Goal: Task Accomplishment & Management: Use online tool/utility

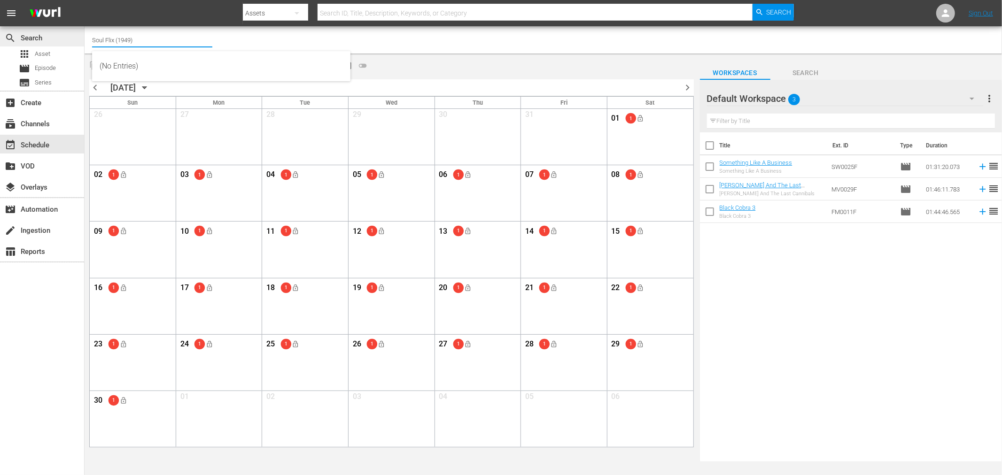
drag, startPoint x: 150, startPoint y: 33, endPoint x: 62, endPoint y: 30, distance: 88.8
click at [85, 0] on div "search Search apps Asset movie Episode subtitles Series add_box Create subscrip…" at bounding box center [543, 0] width 917 height 0
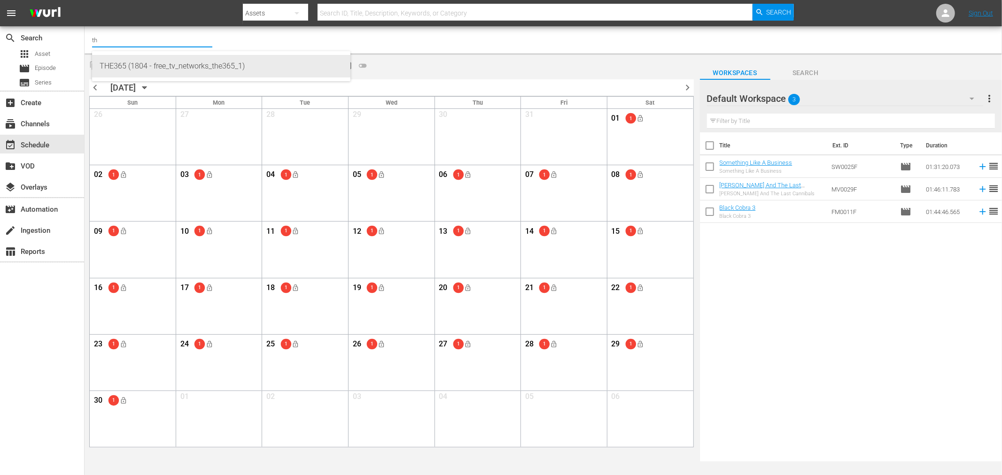
click at [132, 59] on div "THE365 (1804 - free_tv_networks_the365_1)" at bounding box center [221, 66] width 243 height 23
type input "THE365 (1804 - free_tv_networks_the365_1)"
click at [97, 90] on span "chevron_left" at bounding box center [95, 88] width 12 height 12
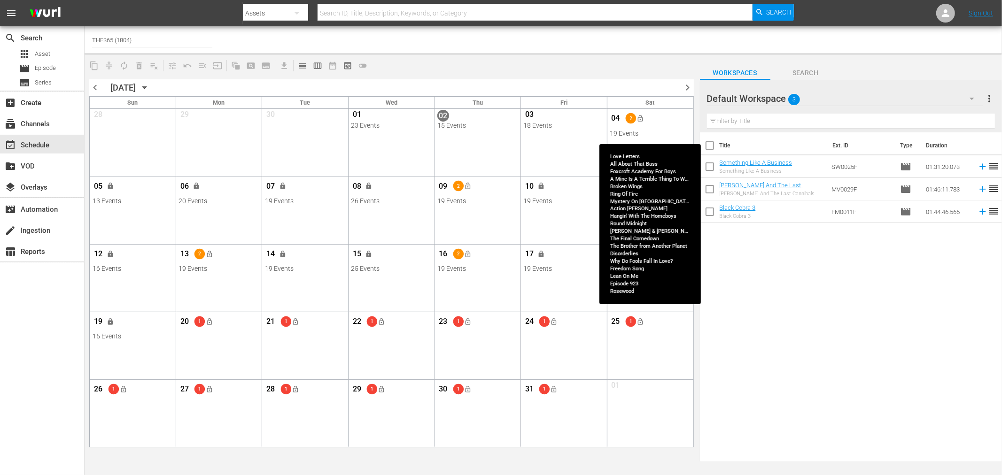
drag, startPoint x: 653, startPoint y: 143, endPoint x: 658, endPoint y: 123, distance: 21.0
click at [673, 128] on div "View Lineup" at bounding box center [702, 134] width 87 height 14
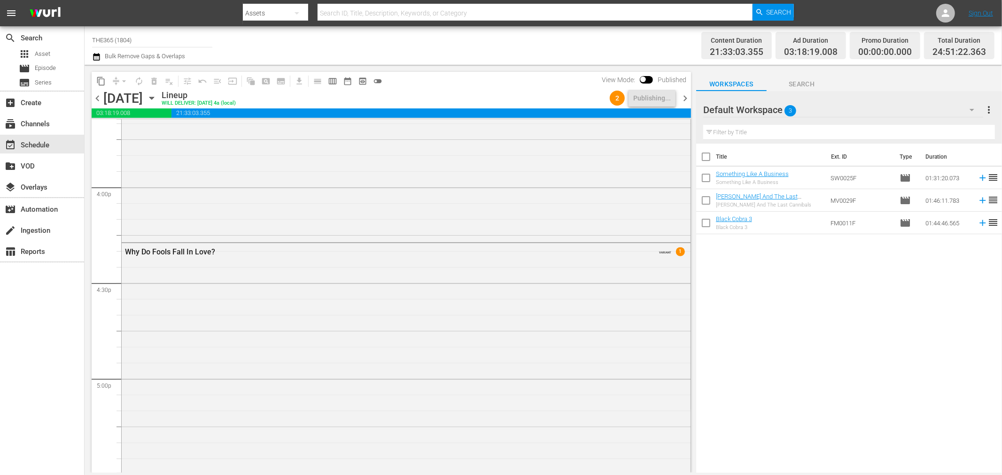
scroll to position [3026, 0]
click at [585, 279] on div "Why Do Fools Fall In Love? VARIANT 1" at bounding box center [406, 427] width 569 height 424
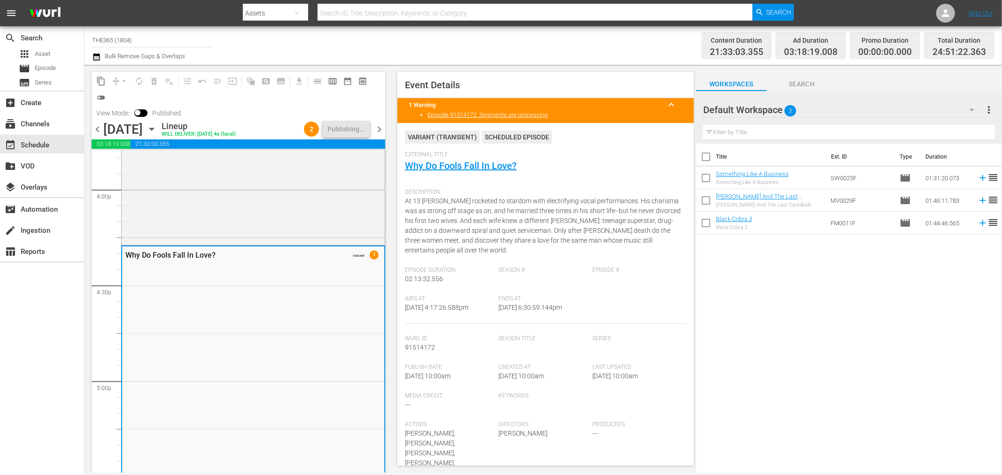
click at [154, 128] on icon "button" at bounding box center [151, 129] width 4 height 2
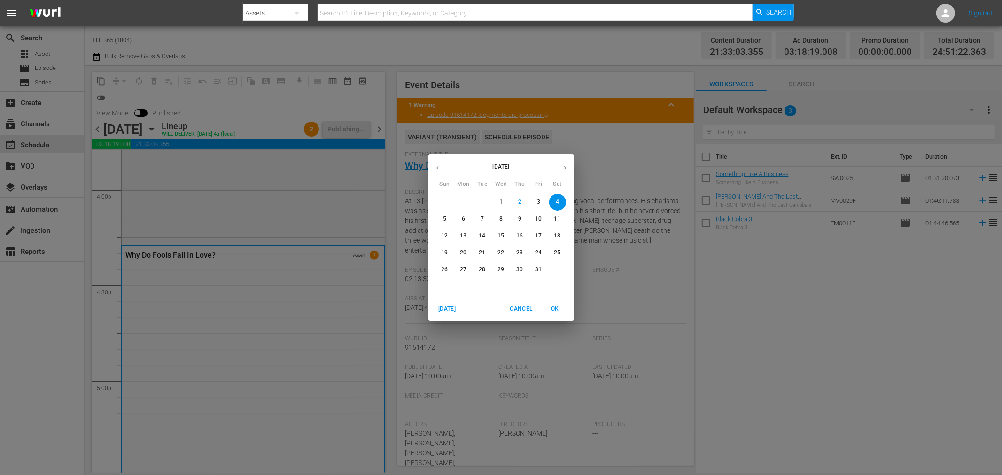
click at [340, 95] on div "October 2025 Sun Mon Tue Wed Thu Fri Sat 28 29 30 1 2 3 4 5 6 7 8 9 10 11 12 13…" at bounding box center [501, 237] width 1002 height 475
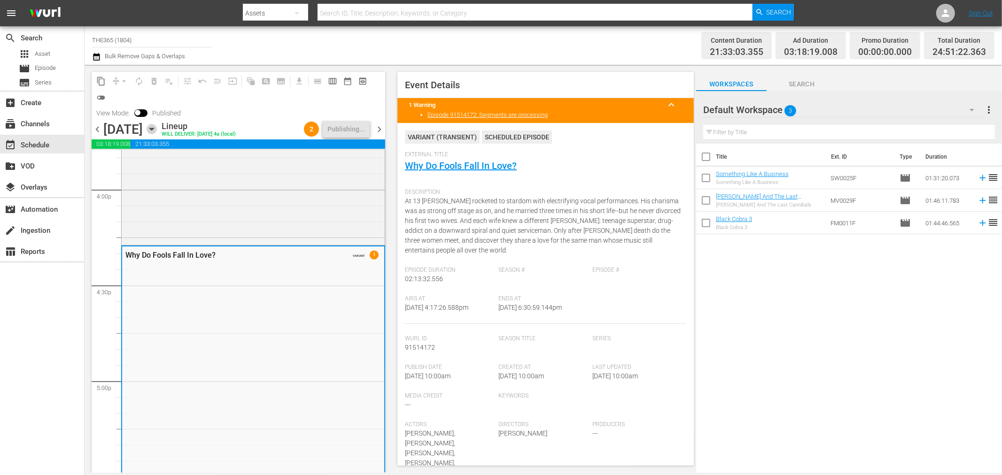
click at [154, 130] on icon "button" at bounding box center [151, 129] width 4 height 2
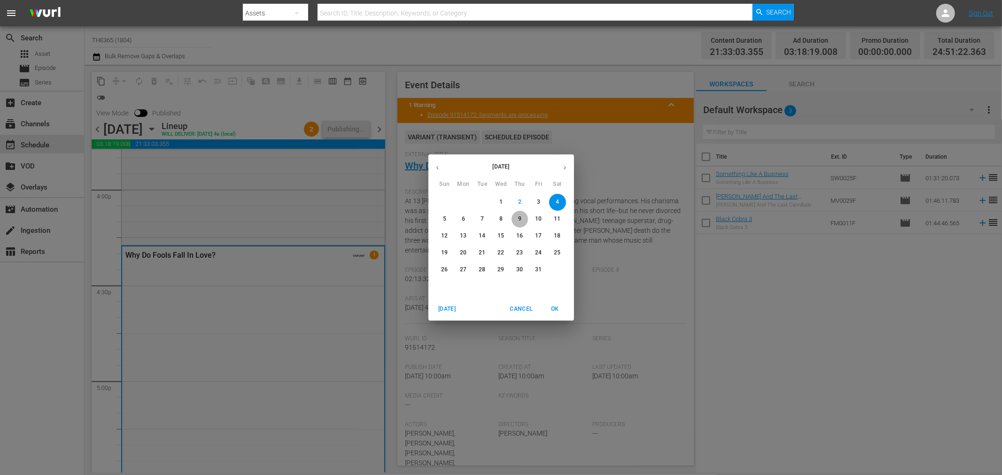
click at [521, 218] on p "9" at bounding box center [519, 219] width 3 height 8
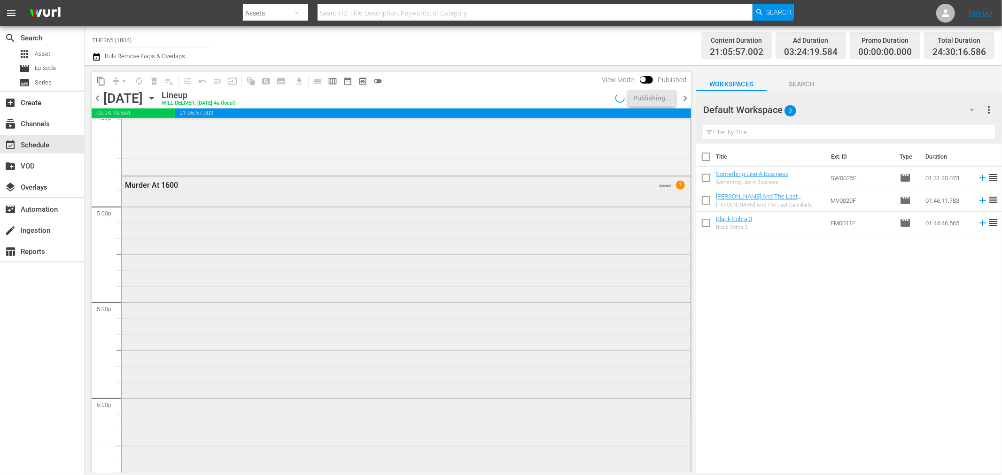
scroll to position [3058, 0]
click at [505, 313] on div "Murder At 1600 VARIANT 1" at bounding box center [406, 483] width 569 height 389
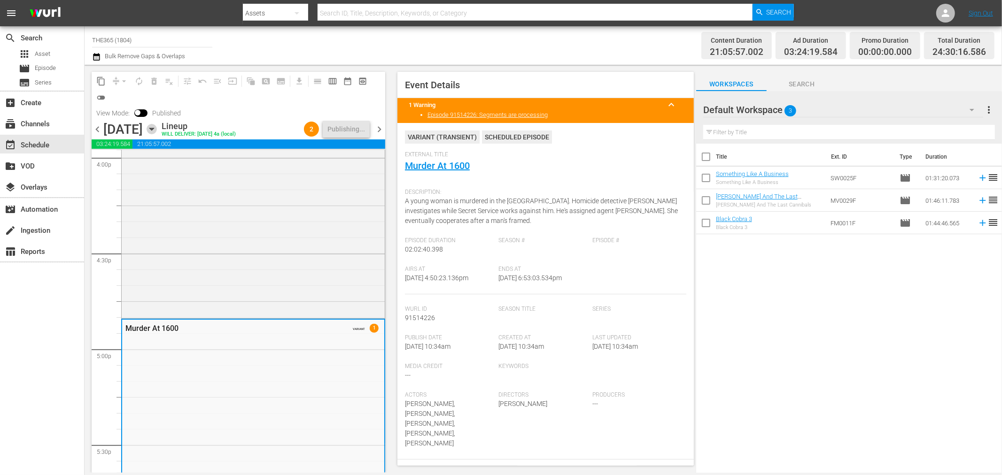
click at [157, 127] on icon "button" at bounding box center [152, 129] width 10 height 10
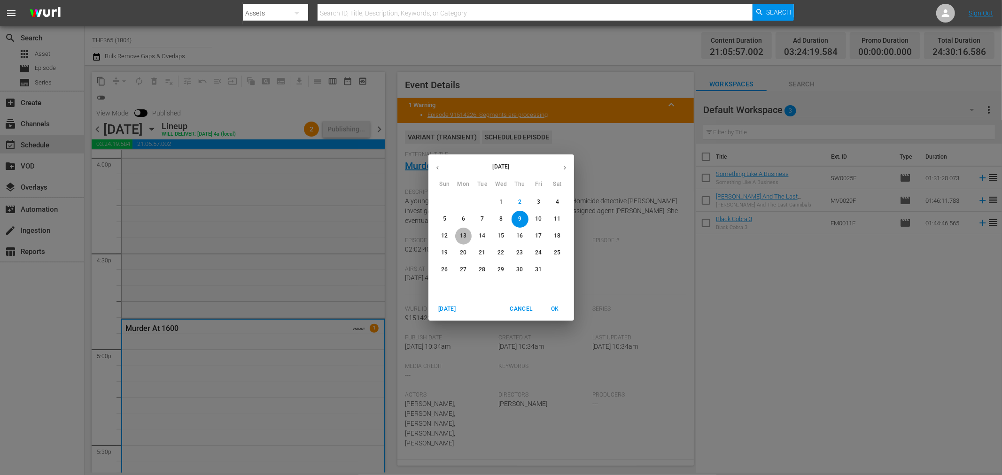
click at [466, 236] on p "13" at bounding box center [463, 236] width 7 height 8
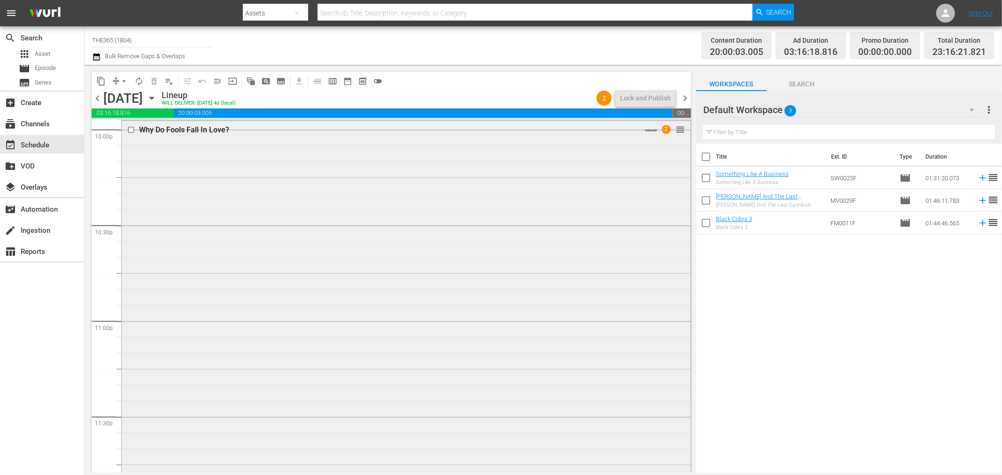
scroll to position [4124, 0]
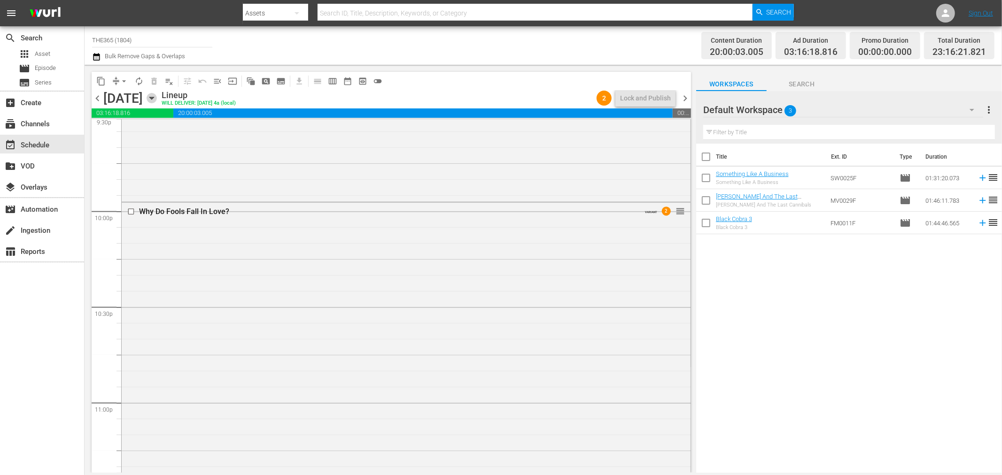
click at [157, 96] on icon "button" at bounding box center [152, 98] width 10 height 10
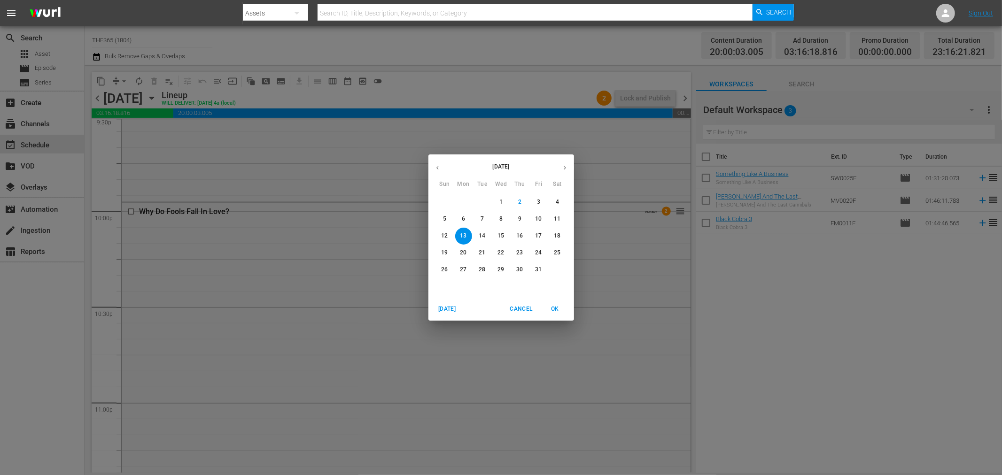
click at [522, 235] on p "16" at bounding box center [519, 236] width 7 height 8
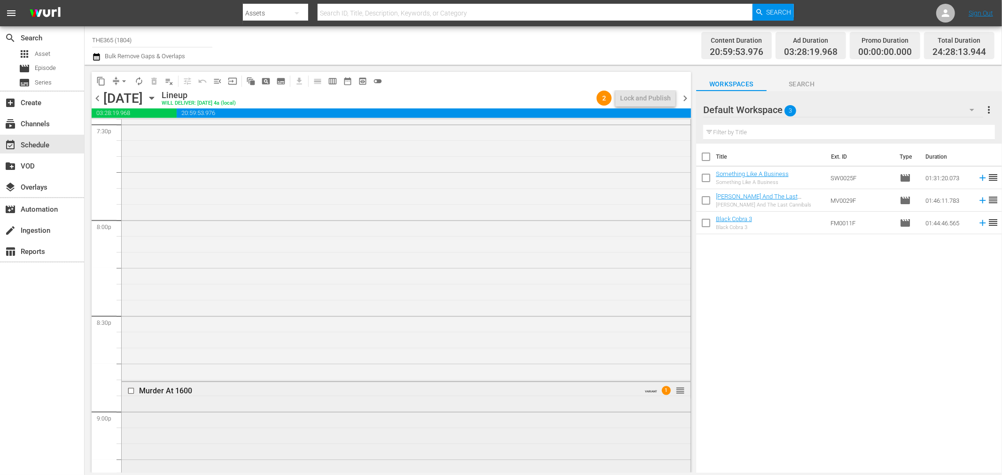
scroll to position [3838, 0]
click at [460, 386] on div "Murder At 1600 VARIANT 1 reorder" at bounding box center [406, 470] width 569 height 389
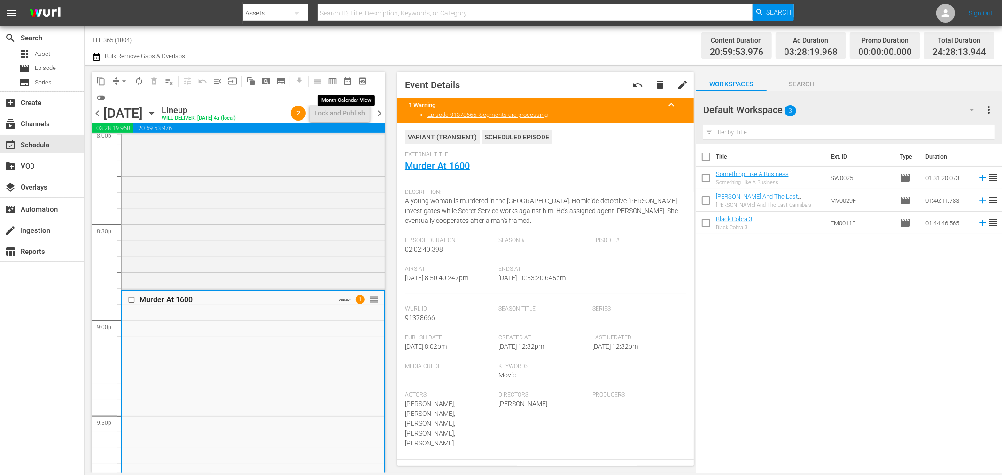
click at [343, 81] on span "date_range_outlined" at bounding box center [347, 81] width 9 height 9
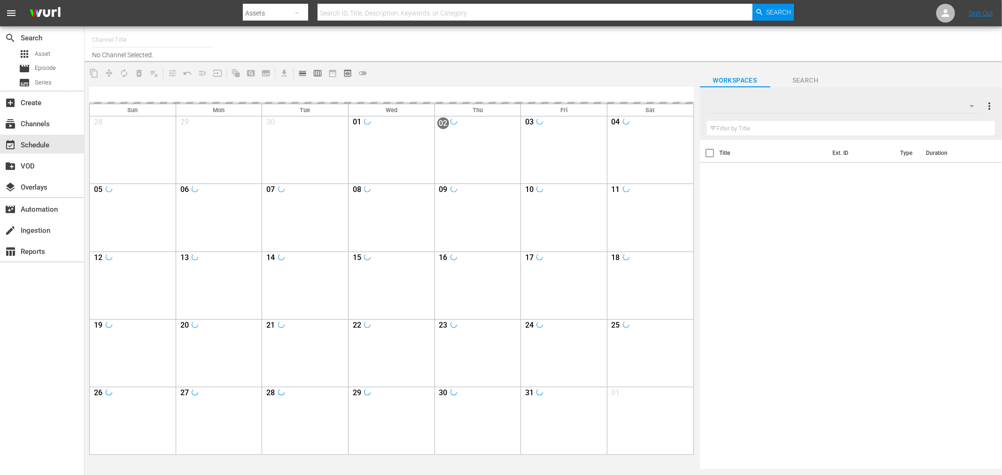
type input "THE365 (1804)"
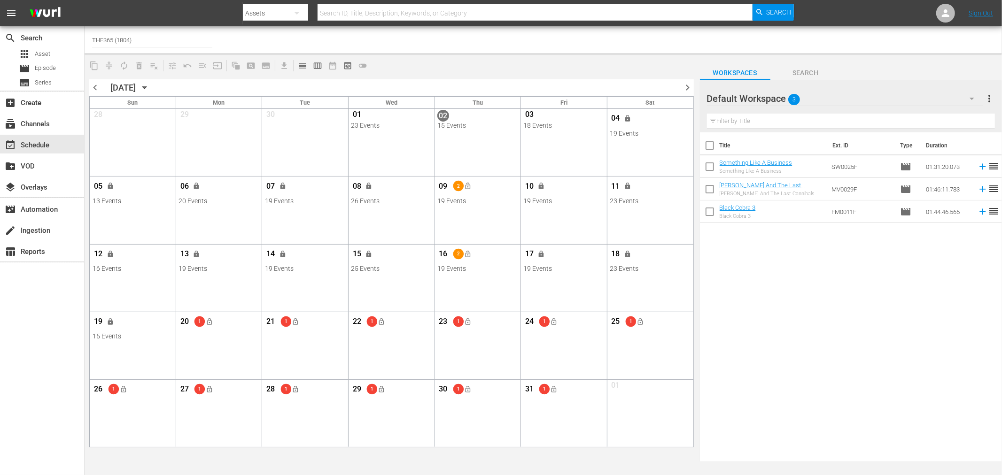
click at [55, 364] on div "search Search apps Asset movie Episode subtitles Series add_box Create subscrip…" at bounding box center [42, 263] width 85 height 475
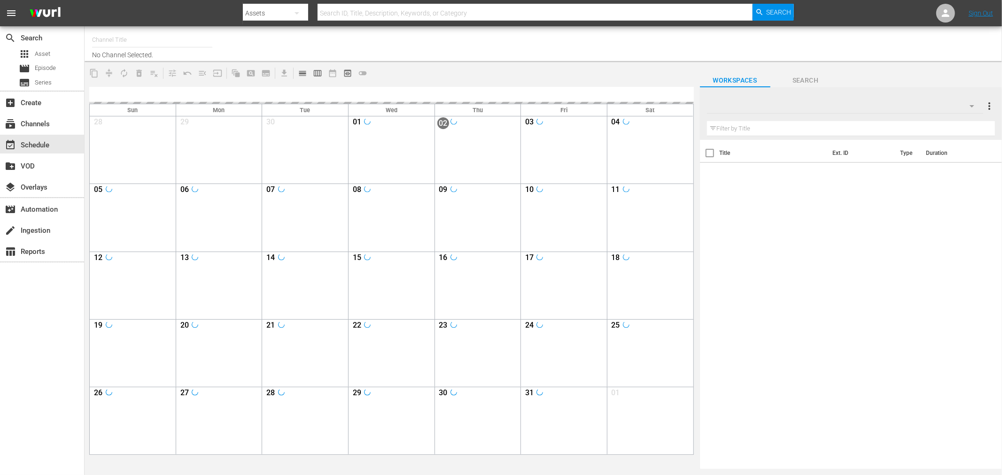
type input "THE365 (1804)"
